Goal: Communication & Community: Answer question/provide support

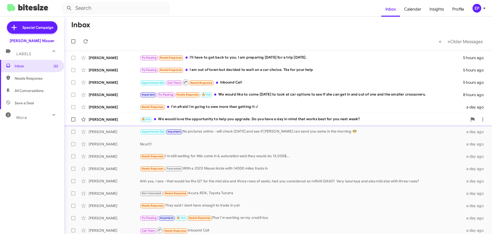
click at [229, 121] on div "🔥 Hot We would love the opportunity to help you upgrade. Do you have a day in m…" at bounding box center [304, 119] width 328 height 6
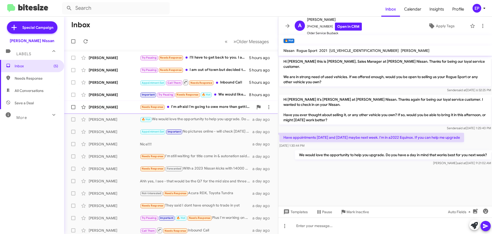
click at [206, 109] on div "Needs Response I'm afraid I'm going to owe more than getting it :/" at bounding box center [197, 107] width 114 height 6
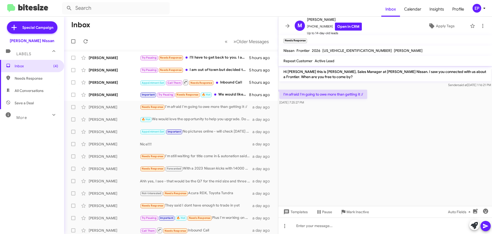
click at [342, 114] on cdk-virtual-scroll-viewport "Hi [PERSON_NAME] this is [PERSON_NAME], Sales Manager at [PERSON_NAME] Nissan. …" at bounding box center [385, 136] width 214 height 140
click at [345, 28] on link "Open in CRM" at bounding box center [348, 27] width 27 height 8
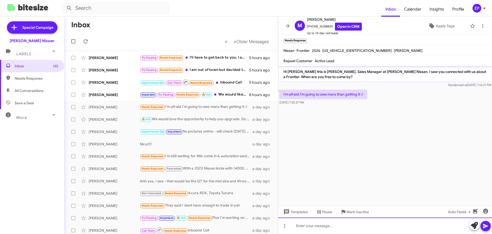
click at [322, 223] on div at bounding box center [385, 225] width 214 height 16
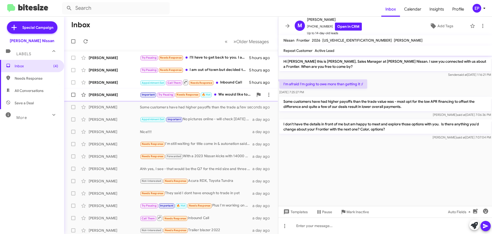
click at [95, 97] on div "[PERSON_NAME]" at bounding box center [114, 94] width 51 height 5
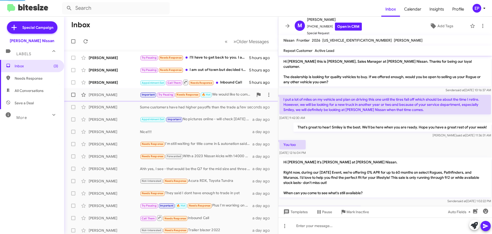
scroll to position [165, 0]
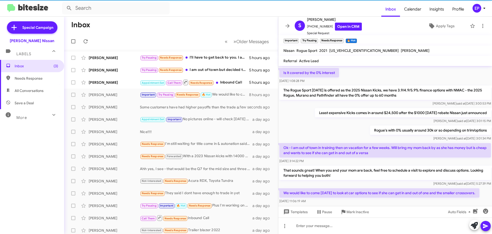
click at [361, 198] on div "[DATE] 11:06:19 AM" at bounding box center [379, 200] width 200 height 5
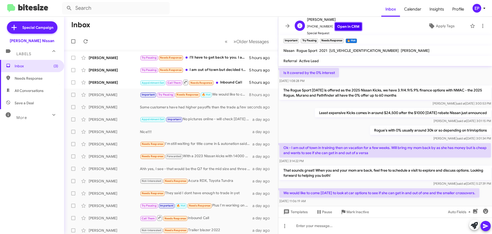
click at [348, 27] on link "Open in CRM" at bounding box center [348, 27] width 27 height 8
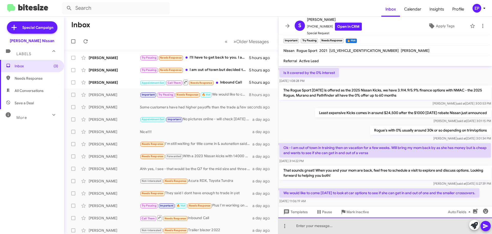
click at [327, 227] on div at bounding box center [385, 225] width 214 height 16
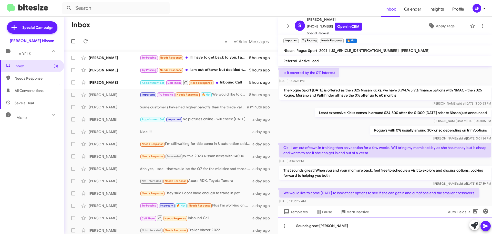
click at [343, 225] on div "Sounds great [PERSON_NAME]" at bounding box center [385, 225] width 214 height 16
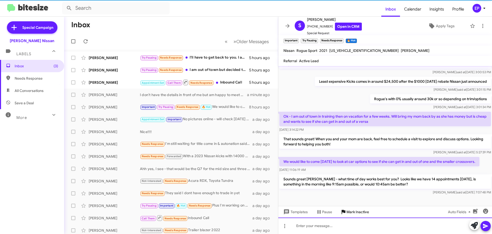
scroll to position [199, 0]
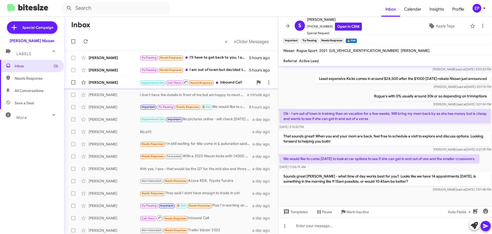
click at [227, 83] on div "Appointment Set Call Them Needs Response Inbound Call" at bounding box center [197, 82] width 114 height 6
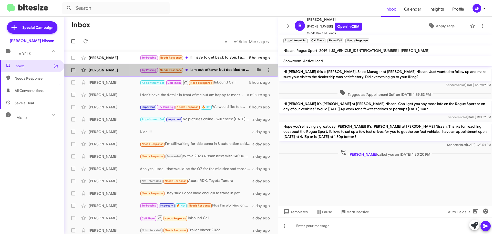
click at [217, 72] on div "Try Pausing Needs Response I am out of town but decided to wait on a car choice…" at bounding box center [197, 70] width 114 height 6
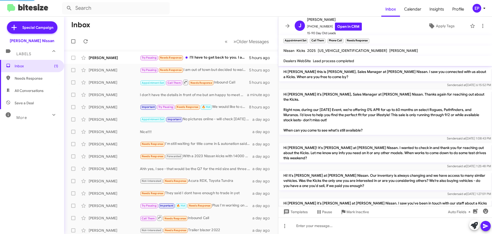
scroll to position [68, 0]
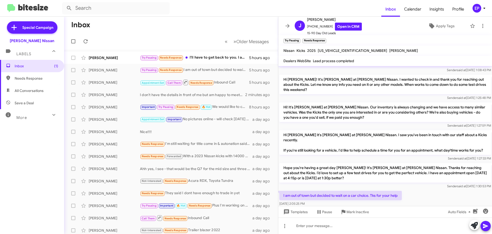
click at [365, 156] on div "Sender said at [DATE] 1:27:33 PM" at bounding box center [385, 158] width 212 height 5
drag, startPoint x: 326, startPoint y: 185, endPoint x: 376, endPoint y: 185, distance: 49.5
click at [376, 190] on p "I am out of town but decided to wait on a car choice. Tks for your help" at bounding box center [340, 194] width 123 height 9
drag, startPoint x: 400, startPoint y: 184, endPoint x: 343, endPoint y: 184, distance: 56.9
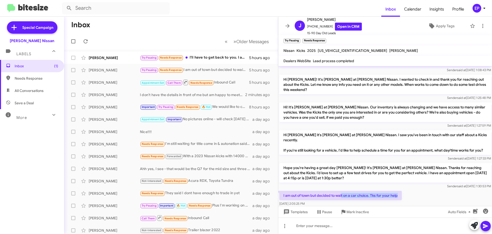
click at [343, 190] on p "I am out of town but decided to wait on a car choice. Tks for your help" at bounding box center [340, 194] width 123 height 9
click at [397, 190] on p "I am out of town but decided to wait on a car choice. Tks for your help" at bounding box center [340, 194] width 123 height 9
click at [342, 26] on link "Open in CRM" at bounding box center [348, 27] width 27 height 8
click at [447, 26] on span "Apply Tags" at bounding box center [445, 25] width 19 height 9
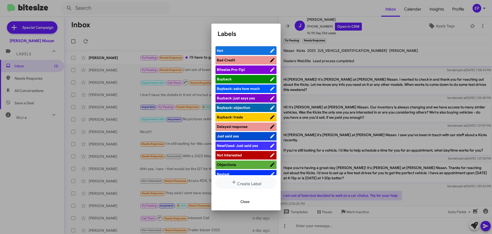
click at [236, 153] on span "Not Interested" at bounding box center [229, 155] width 25 height 5
click at [247, 199] on span "Close" at bounding box center [244, 201] width 9 height 9
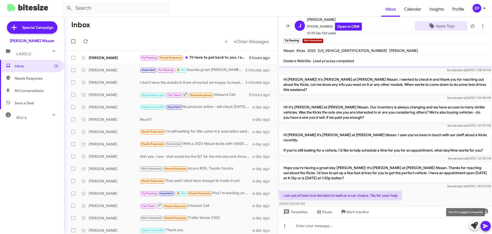
click at [479, 229] on div at bounding box center [480, 224] width 22 height 11
click at [477, 227] on icon at bounding box center [474, 224] width 7 height 7
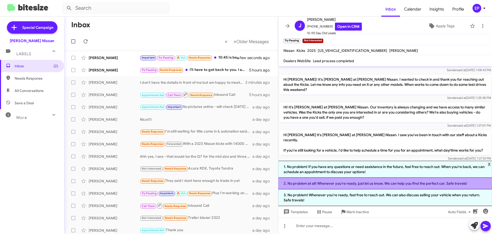
click at [378, 185] on li "2. No problem at all! Whenever you're ready, just let us know. We can help you …" at bounding box center [385, 183] width 214 height 12
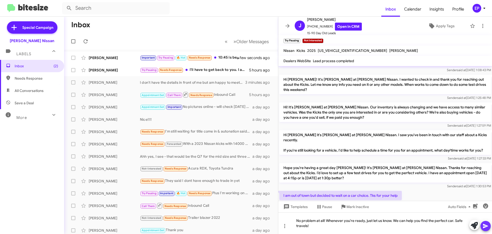
click at [482, 226] on button at bounding box center [486, 225] width 10 height 10
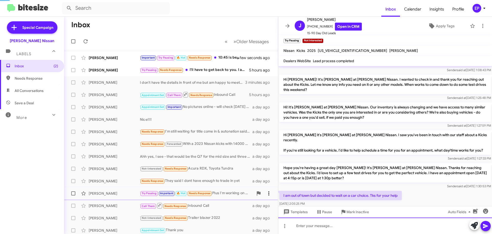
scroll to position [0, 0]
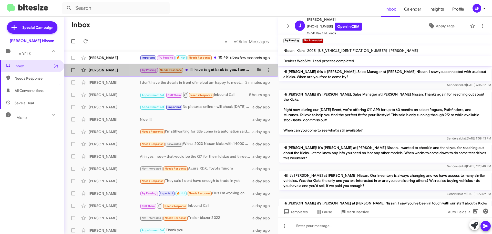
click at [208, 71] on div "Try Pausing Needs Response I'll have to get back to you. I am preparing [DATE] …" at bounding box center [197, 70] width 114 height 6
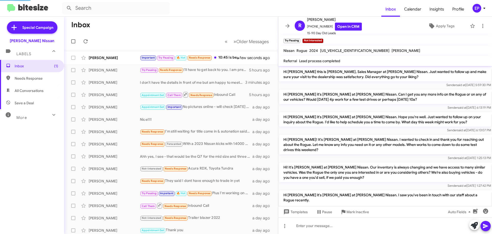
scroll to position [66, 0]
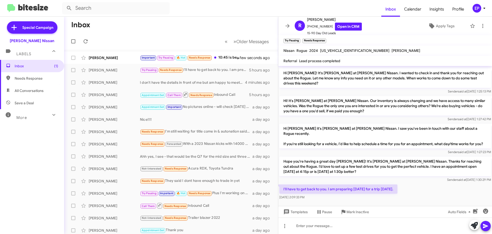
click at [420, 183] on div "I'll have to get back to you. I am preparing [DATE] for a trip [DATE]. [DATE] 2…" at bounding box center [385, 191] width 214 height 17
click at [474, 228] on icon at bounding box center [474, 224] width 7 height 7
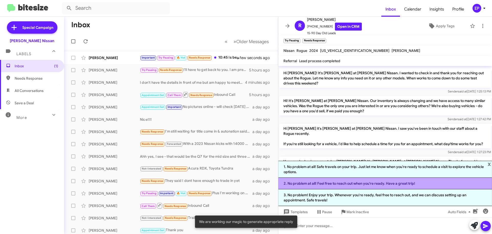
click at [338, 185] on li "2. No problem at all! Feel free to reach out when you're ready. Have a great tr…" at bounding box center [385, 183] width 214 height 12
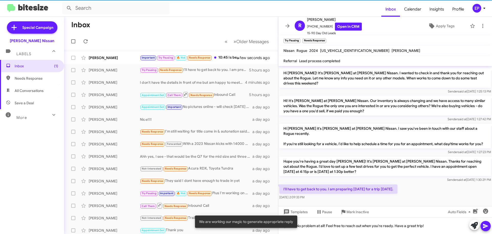
click at [486, 226] on icon at bounding box center [485, 226] width 5 height 4
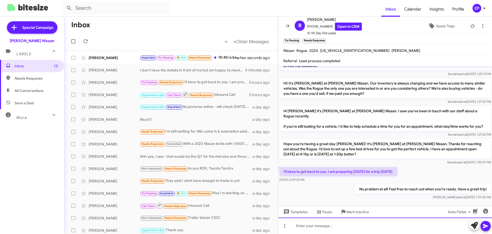
scroll to position [85, 0]
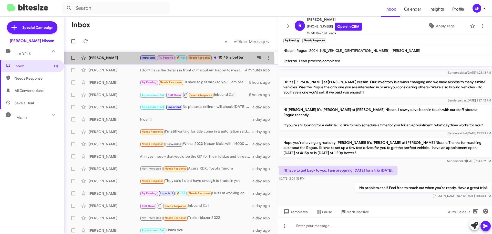
click at [131, 62] on div "[PERSON_NAME] Important Try Pausing 🔥 Hot Needs Response 10:45 is better a few …" at bounding box center [171, 58] width 206 height 10
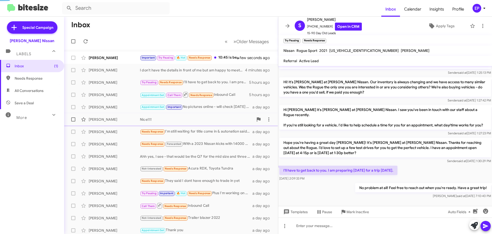
scroll to position [218, 0]
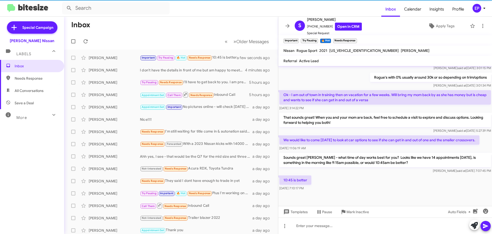
click at [337, 191] on div at bounding box center [385, 200] width 214 height 19
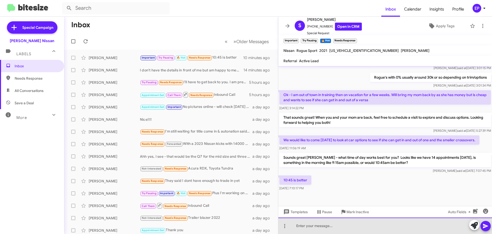
click at [389, 231] on div at bounding box center [385, 225] width 214 height 16
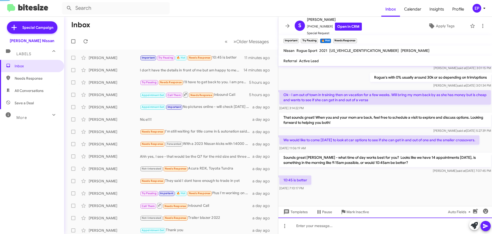
scroll to position [0, 0]
